Goal: Find specific page/section: Find specific page/section

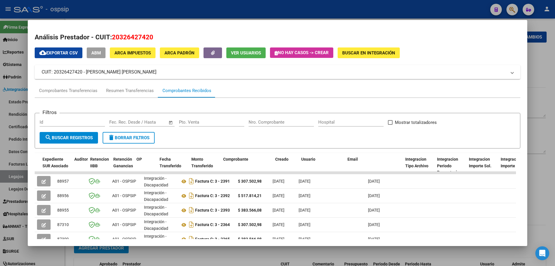
scroll to position [0, 421]
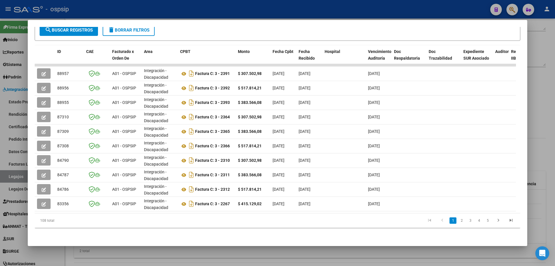
click at [240, 257] on div at bounding box center [277, 133] width 555 height 266
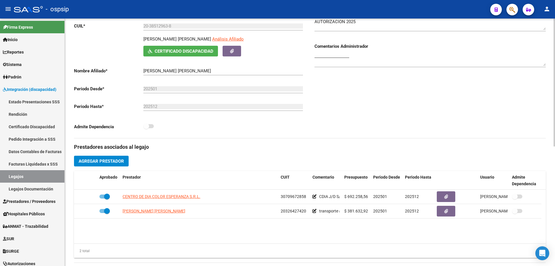
click at [401, 240] on datatable-body "CENTRO DE DIA COLOR ESPERANZA S.R.L. 30709672858 CDIA J/D S/D $ 692.258,56 2025…" at bounding box center [310, 216] width 472 height 54
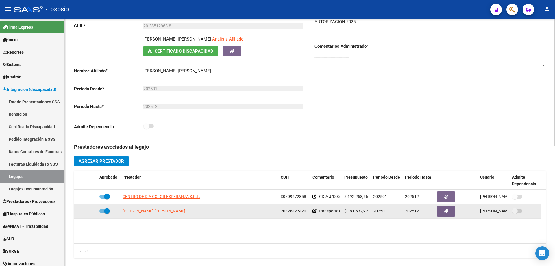
scroll to position [29, 0]
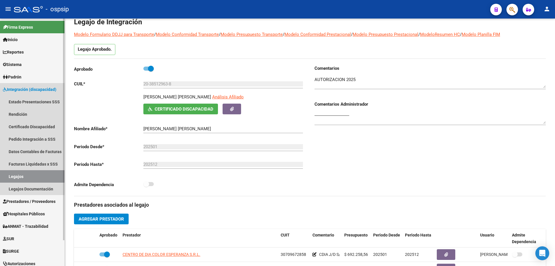
click at [37, 177] on link "Legajos" at bounding box center [32, 176] width 64 height 12
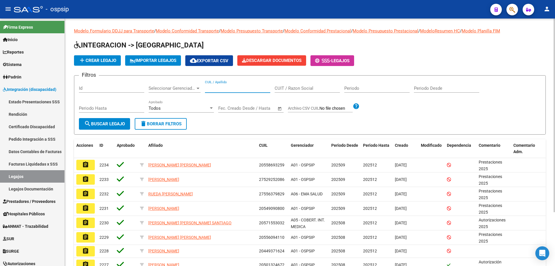
click at [225, 89] on input "CUIL / Apellido" at bounding box center [237, 88] width 65 height 5
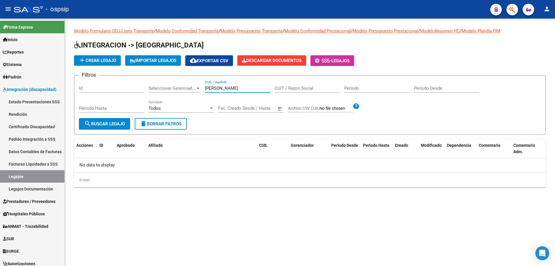
click at [214, 89] on input "[PERSON_NAME]" at bounding box center [237, 88] width 65 height 5
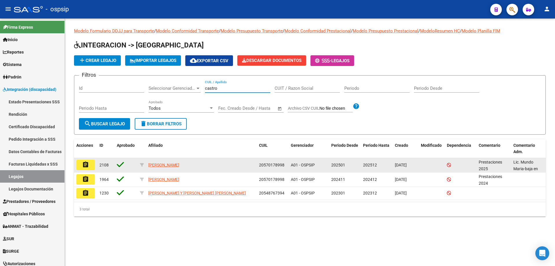
type input "castro"
click at [81, 164] on button "assignment" at bounding box center [85, 165] width 19 height 10
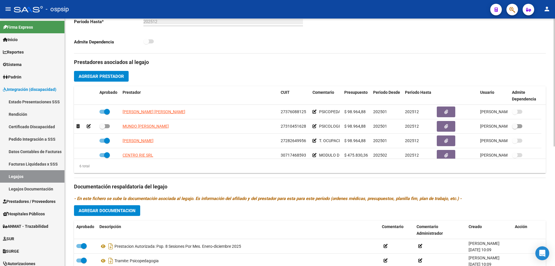
scroll to position [173, 0]
